Goal: Task Accomplishment & Management: Manage account settings

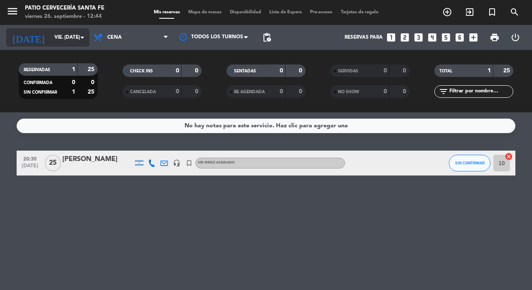
click at [49, 28] on div "[DATE] vie. [DATE] arrow_drop_down" at bounding box center [47, 37] width 83 height 18
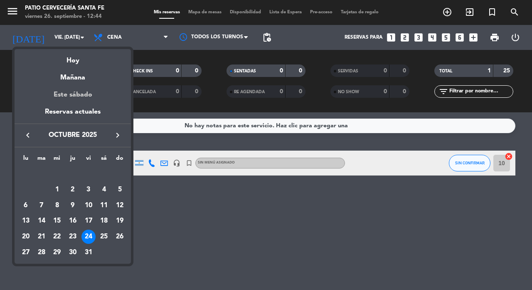
click at [73, 89] on div "Este sábado" at bounding box center [73, 94] width 116 height 23
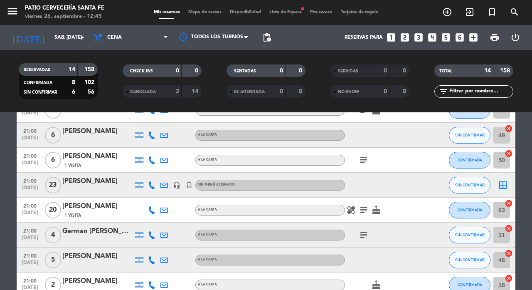
scroll to position [96, 0]
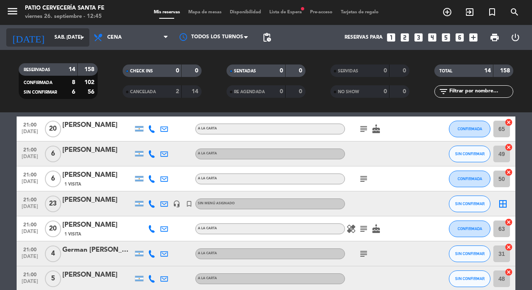
click at [58, 35] on input "sáb. [DATE]" at bounding box center [83, 37] width 66 height 14
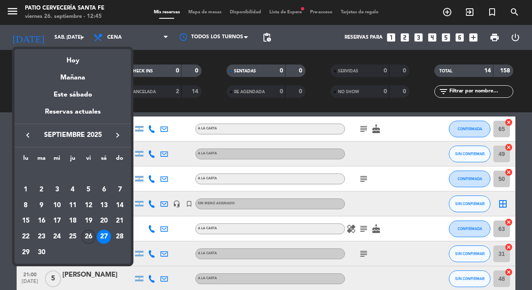
click at [90, 238] on div "26" at bounding box center [88, 236] width 14 height 14
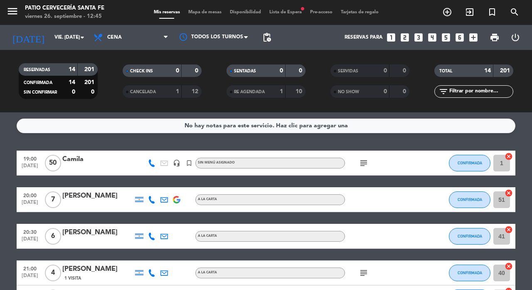
scroll to position [0, 0]
click at [42, 29] on div "[DATE] vie. [DATE] arrow_drop_down" at bounding box center [47, 37] width 83 height 18
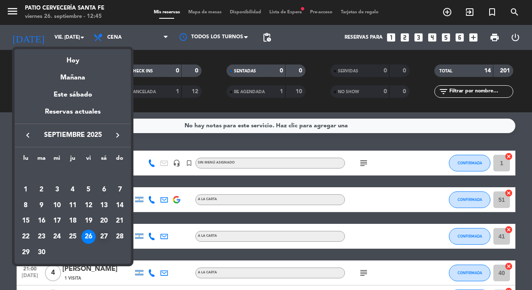
click at [102, 238] on div "27" at bounding box center [104, 236] width 14 height 14
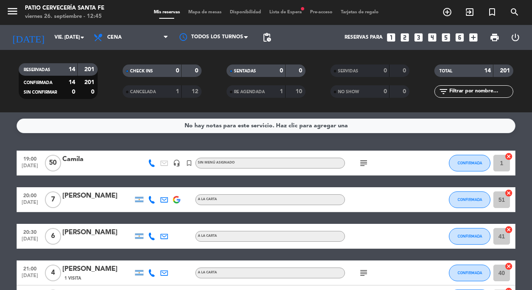
type input "sáb. [DATE]"
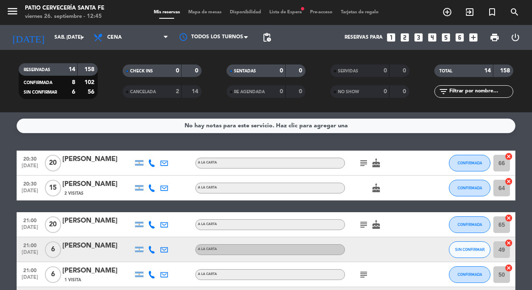
click at [289, 11] on span "Lista de Espera fiber_manual_record" at bounding box center [285, 12] width 41 height 5
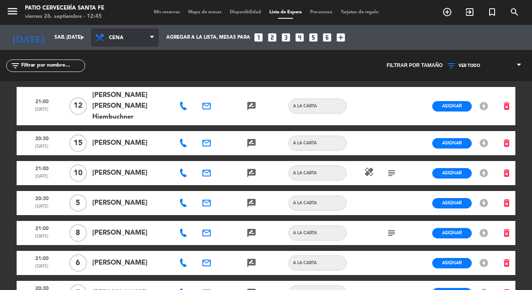
click at [113, 37] on span "Cena" at bounding box center [128, 38] width 39 height 16
click at [122, 81] on div "menu Patio Cervecería Santa [PERSON_NAME] 26. septiembre - 12:45 Mis reservas M…" at bounding box center [266, 145] width 532 height 290
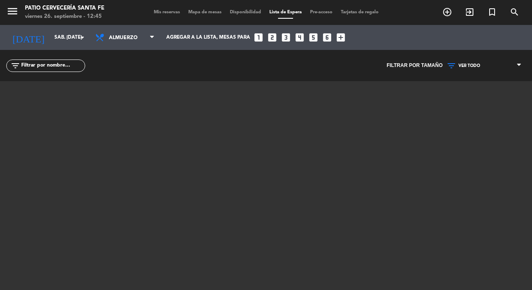
click at [163, 12] on span "Mis reservas" at bounding box center [167, 12] width 35 height 5
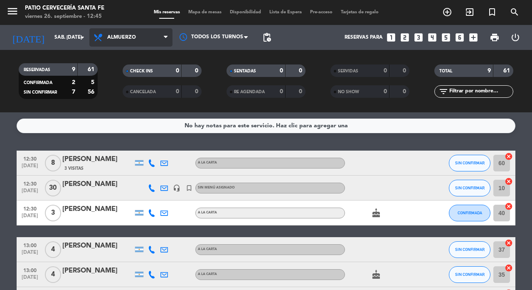
click at [130, 41] on span "Almuerzo" at bounding box center [130, 37] width 83 height 18
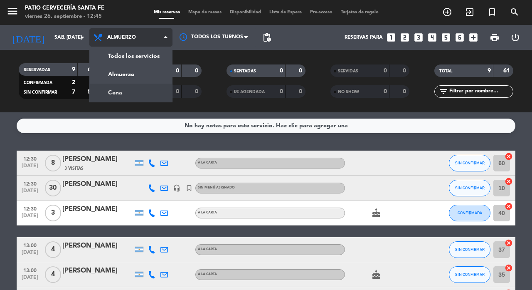
click at [120, 93] on div "menu Patio Cervecería Santa [PERSON_NAME] 26. septiembre - 12:45 Mis reservas M…" at bounding box center [266, 56] width 532 height 112
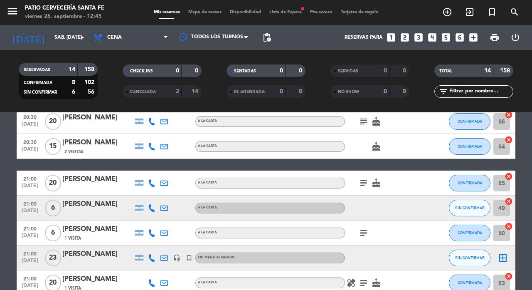
scroll to position [53, 0]
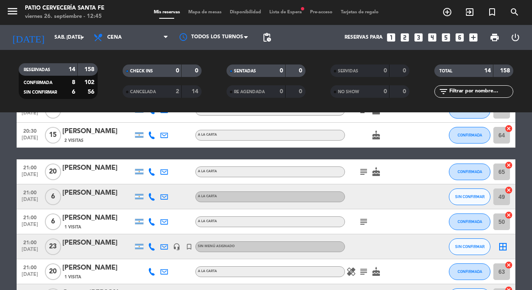
click at [92, 249] on div at bounding box center [97, 252] width 71 height 7
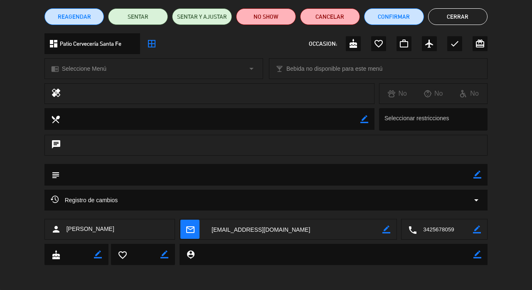
scroll to position [66, 0]
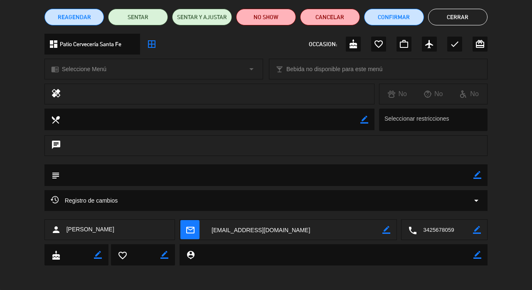
click at [454, 22] on button "Cerrar" at bounding box center [458, 17] width 60 height 17
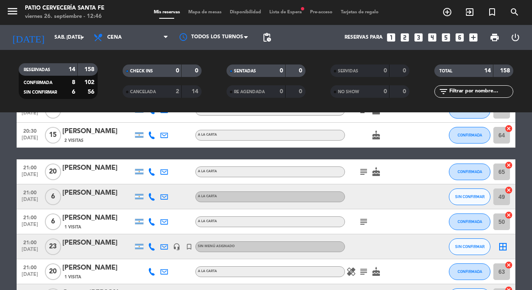
click at [177, 248] on icon "headset_mic" at bounding box center [176, 246] width 7 height 7
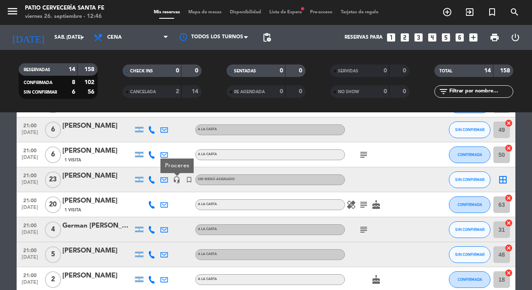
scroll to position [83, 0]
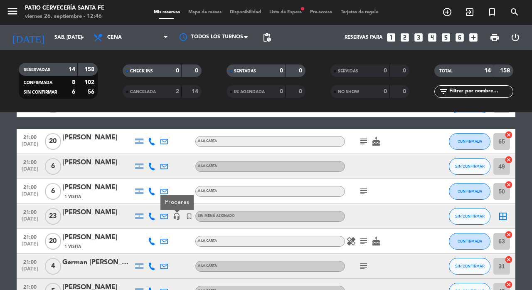
click at [150, 92] on span "CANCELADA" at bounding box center [143, 92] width 26 height 4
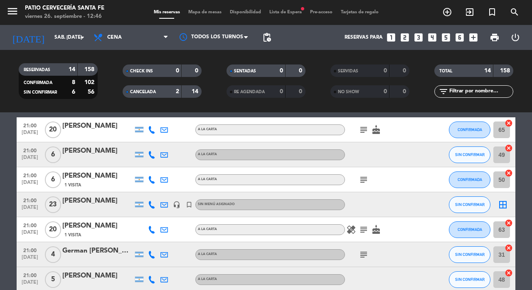
scroll to position [96, 0]
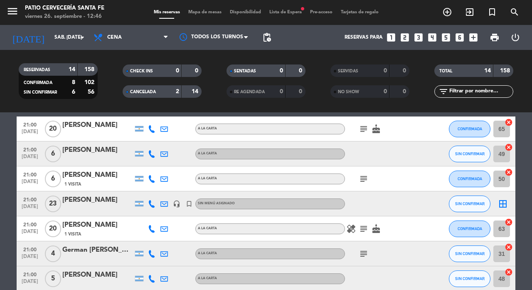
click at [151, 91] on span "CANCELADA" at bounding box center [143, 92] width 26 height 4
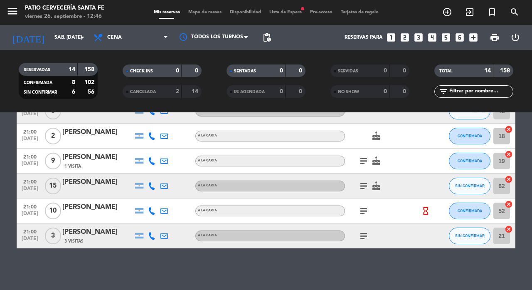
scroll to position [263, 0]
click at [154, 97] on div "CANCELADA 2 14" at bounding box center [162, 91] width 79 height 12
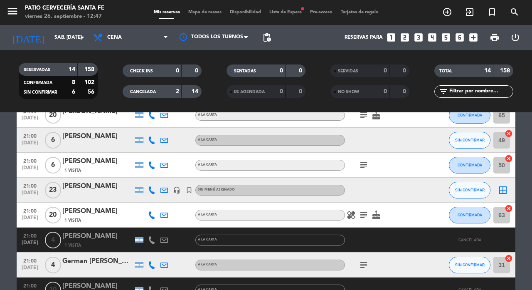
scroll to position [109, 0]
click at [84, 193] on div at bounding box center [97, 195] width 71 height 7
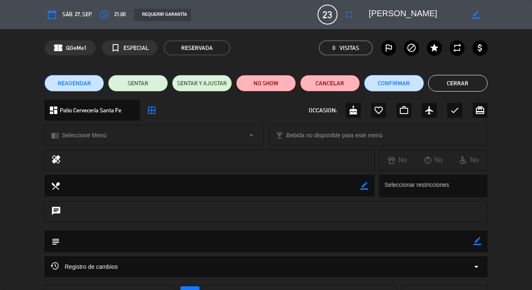
click at [477, 267] on icon "arrow_drop_down" at bounding box center [476, 266] width 10 height 10
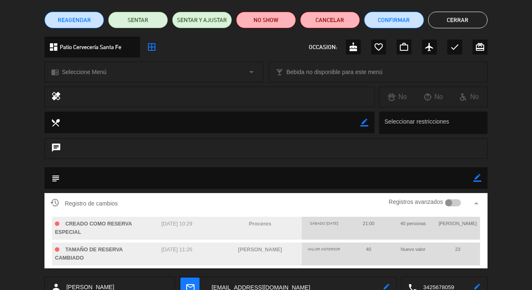
scroll to position [64, 0]
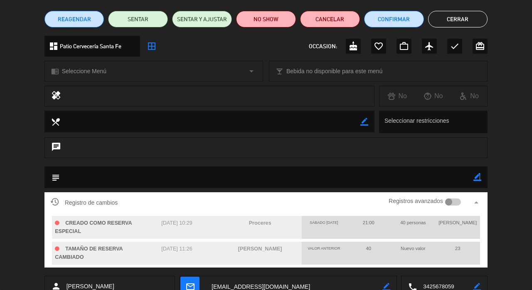
click at [479, 175] on icon "border_color" at bounding box center [478, 177] width 8 height 8
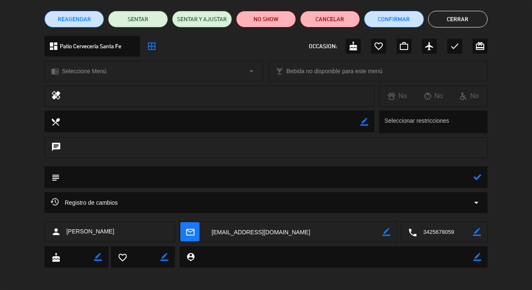
click at [324, 180] on textarea at bounding box center [267, 176] width 414 height 21
type textarea "Afuera"
click at [477, 176] on icon at bounding box center [478, 177] width 8 height 8
click at [460, 19] on button "Cerrar" at bounding box center [458, 19] width 60 height 17
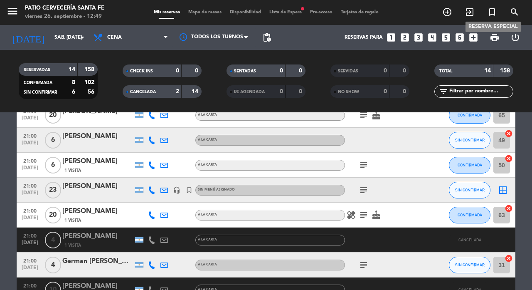
click at [494, 15] on icon "turned_in_not" at bounding box center [492, 12] width 10 height 10
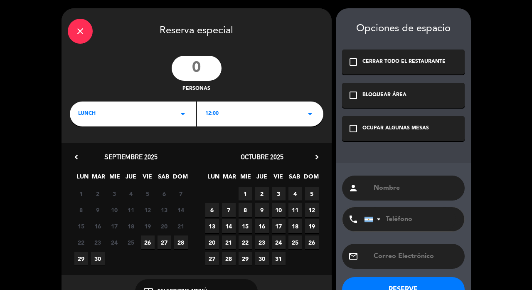
click at [199, 68] on input "number" at bounding box center [197, 68] width 50 height 25
type input "26"
click at [102, 106] on div "LUNCH arrow_drop_down" at bounding box center [133, 113] width 126 height 25
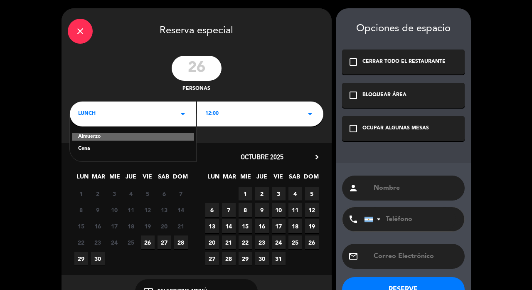
click at [89, 145] on div "Cena" at bounding box center [133, 149] width 110 height 8
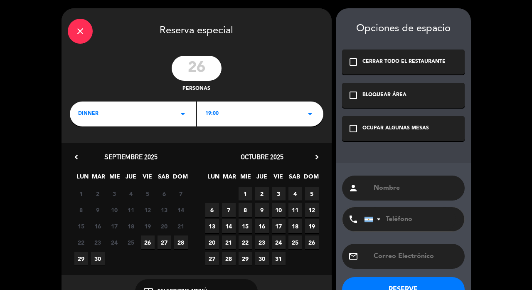
click at [223, 111] on div "19:00 arrow_drop_down" at bounding box center [260, 113] width 126 height 25
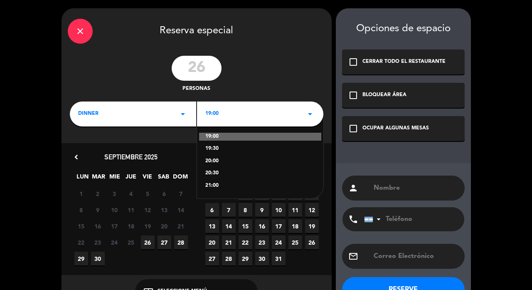
click at [212, 185] on div "21:00" at bounding box center [260, 186] width 110 height 8
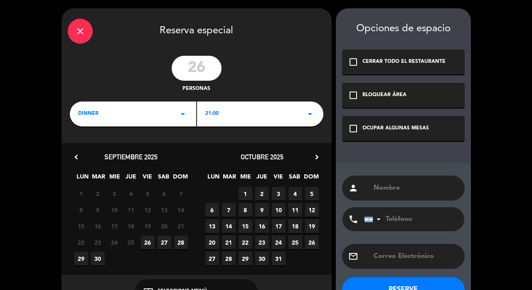
click at [99, 257] on span "30" at bounding box center [98, 259] width 14 height 14
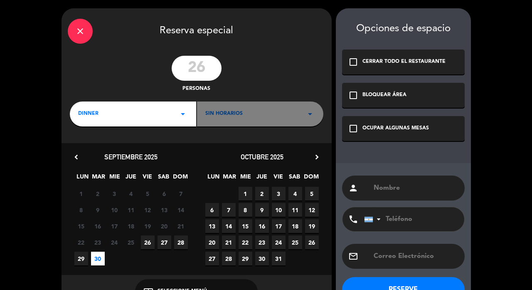
click at [356, 133] on icon "check_box_outline_blank" at bounding box center [353, 128] width 10 height 10
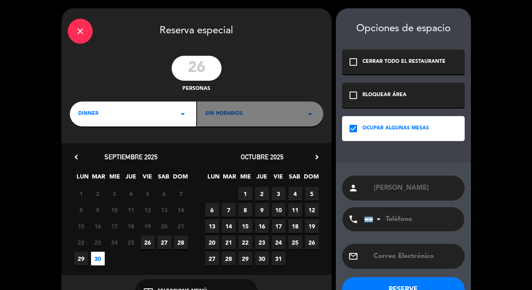
type input "[PERSON_NAME]"
paste input "[EMAIL_ADDRESS][DOMAIN_NAME]"
type input "[EMAIL_ADDRESS][DOMAIN_NAME]"
paste input "3425601768"
type input "3425601768"
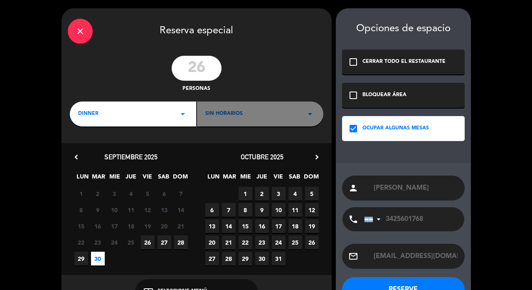
click at [219, 116] on span "Sin horarios" at bounding box center [223, 114] width 37 height 8
click at [133, 116] on div "dinner arrow_drop_down" at bounding box center [133, 113] width 126 height 25
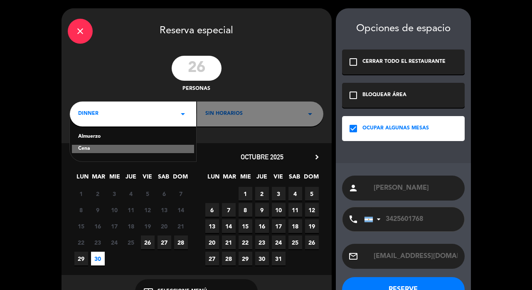
click at [82, 148] on div "Cena" at bounding box center [133, 149] width 122 height 8
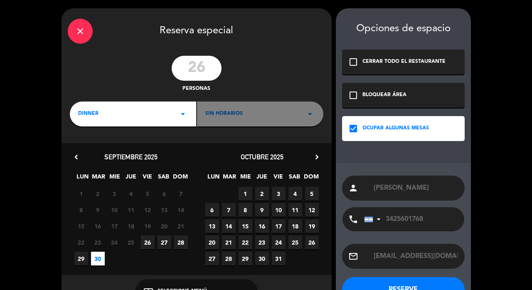
click at [96, 260] on span "30" at bounding box center [98, 259] width 14 height 14
click at [238, 114] on span "Sin horarios" at bounding box center [223, 114] width 37 height 8
click at [118, 119] on div "dinner arrow_drop_down" at bounding box center [133, 113] width 126 height 25
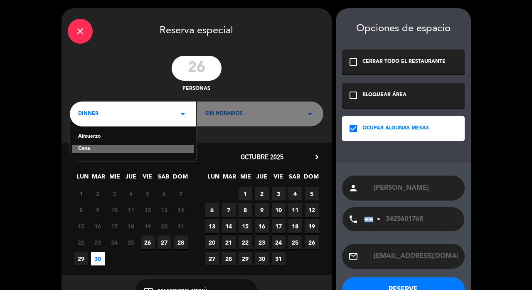
click at [93, 138] on div "Almuerzo" at bounding box center [133, 137] width 110 height 8
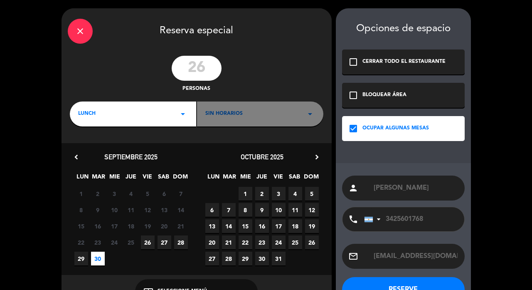
click at [131, 114] on div "lunch arrow_drop_down" at bounding box center [133, 113] width 126 height 25
click at [88, 148] on div "Cena" at bounding box center [133, 149] width 110 height 8
click at [146, 242] on span "26" at bounding box center [148, 242] width 14 height 14
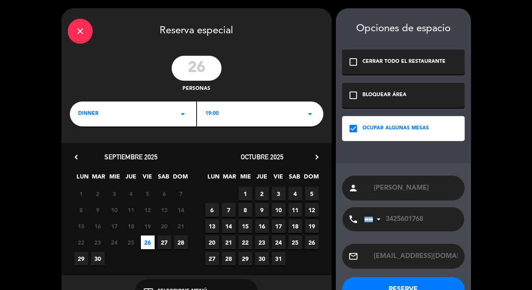
click at [96, 258] on span "30" at bounding box center [98, 259] width 14 height 14
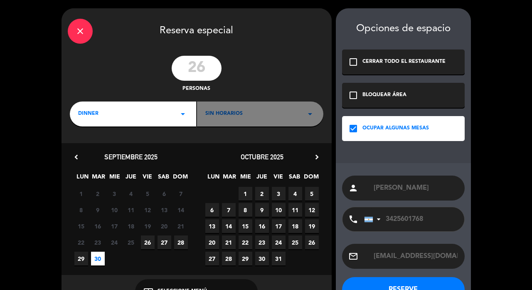
scroll to position [0, 0]
click at [78, 27] on icon "close" at bounding box center [80, 31] width 10 height 10
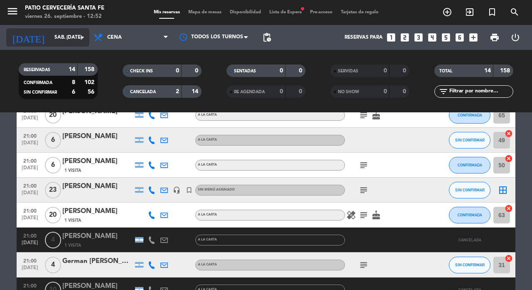
click at [50, 43] on input "sáb. [DATE]" at bounding box center [83, 37] width 66 height 14
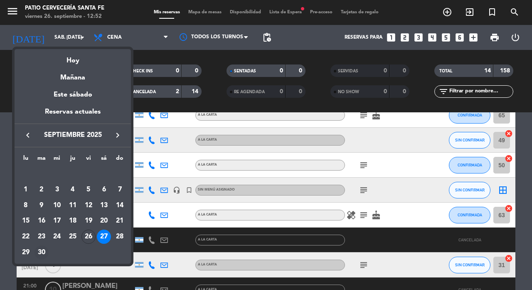
click at [39, 252] on div "30" at bounding box center [42, 252] width 14 height 14
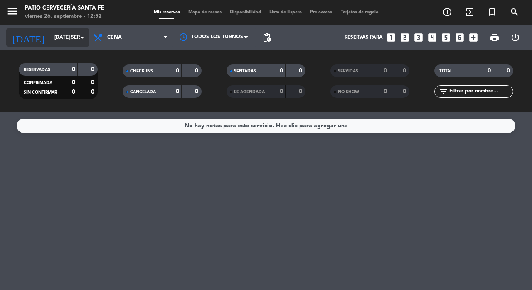
click at [52, 29] on div "[DATE] [DATE] sep. arrow_drop_down" at bounding box center [47, 37] width 83 height 18
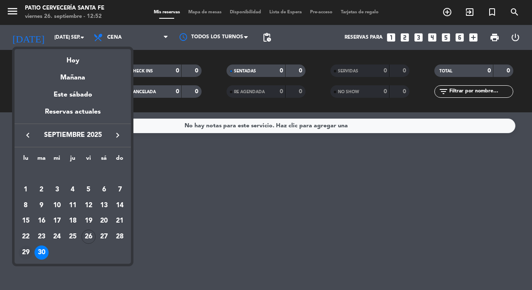
click at [25, 252] on div "29" at bounding box center [26, 252] width 14 height 14
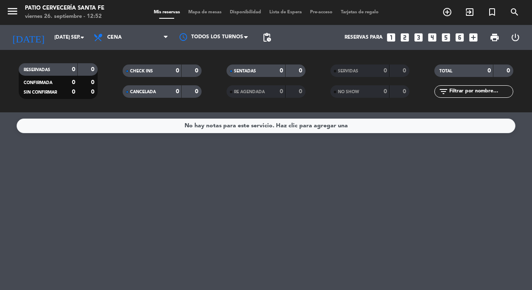
type input "lun. [DATE]"
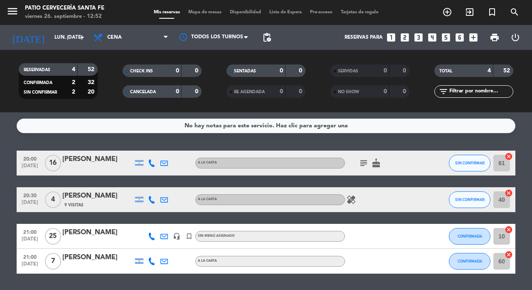
click at [365, 163] on icon "subject" at bounding box center [364, 163] width 10 height 10
